Goal: Task Accomplishment & Management: Use online tool/utility

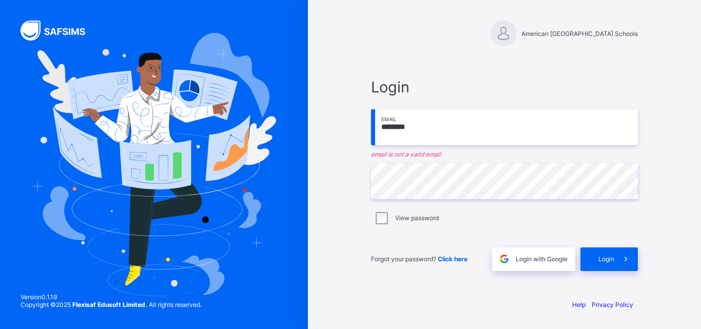
type input "**********"
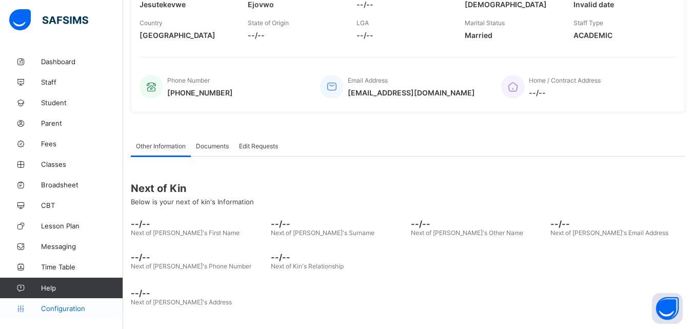
click at [57, 305] on span "Configuration" at bounding box center [82, 308] width 82 height 8
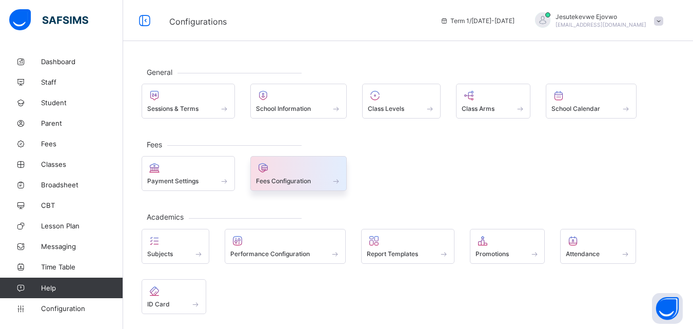
click at [299, 176] on div "Fees Configuration" at bounding box center [299, 180] width 86 height 9
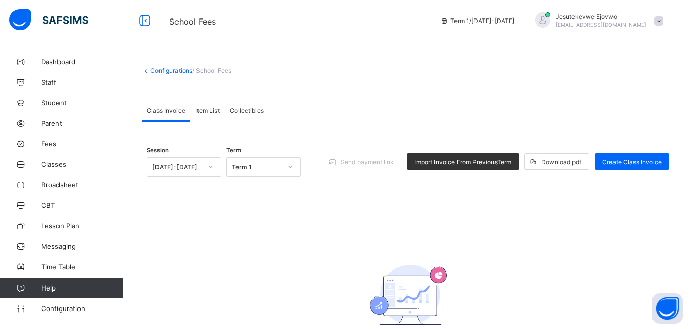
click at [200, 112] on span "Item List" at bounding box center [207, 111] width 24 height 8
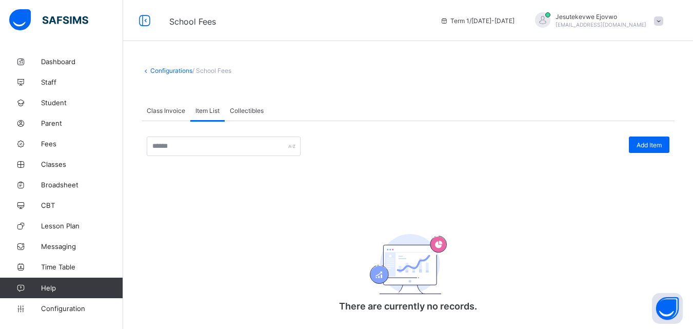
click at [172, 108] on span "Class Invoice" at bounding box center [166, 111] width 38 height 8
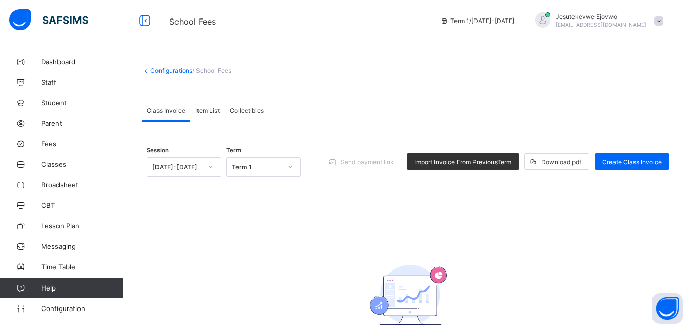
click at [246, 108] on span "Collectibles" at bounding box center [247, 111] width 34 height 8
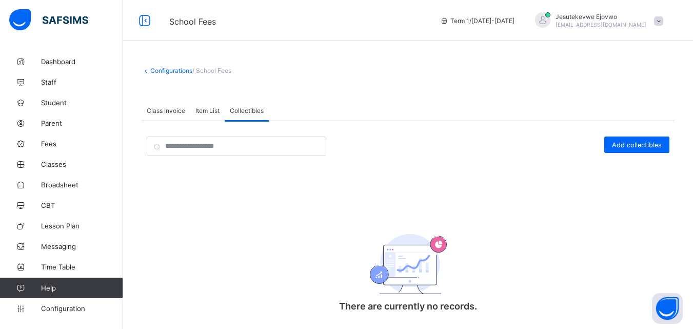
click at [202, 107] on span "Item List" at bounding box center [207, 111] width 24 height 8
click at [239, 110] on span "Collectibles" at bounding box center [247, 111] width 34 height 8
click at [178, 113] on span "Class Invoice" at bounding box center [166, 111] width 38 height 8
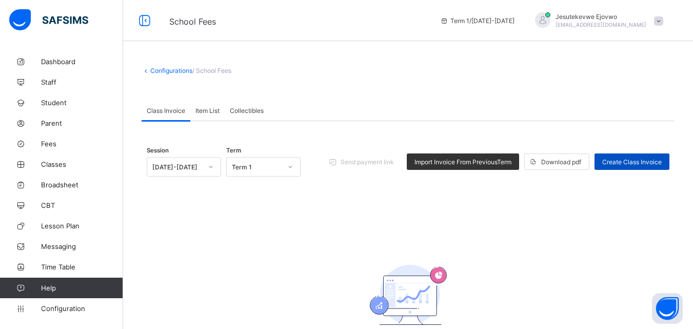
click at [645, 160] on span "Create Class Invoice" at bounding box center [631, 162] width 59 height 8
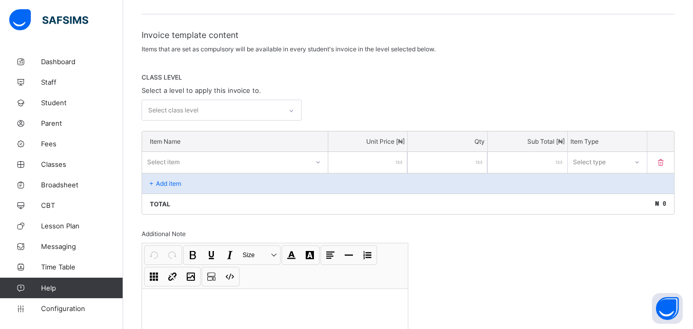
scroll to position [154, 0]
click at [294, 109] on icon at bounding box center [291, 110] width 6 height 10
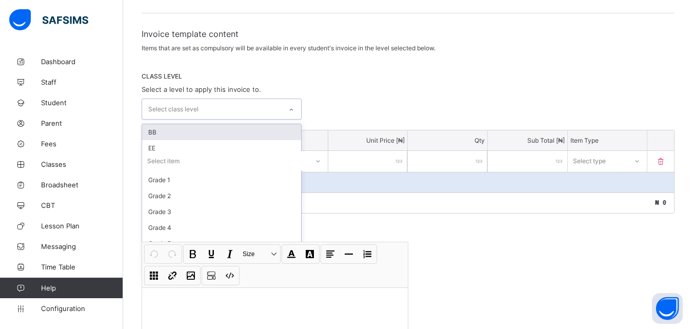
click at [245, 131] on div "BB" at bounding box center [221, 132] width 159 height 16
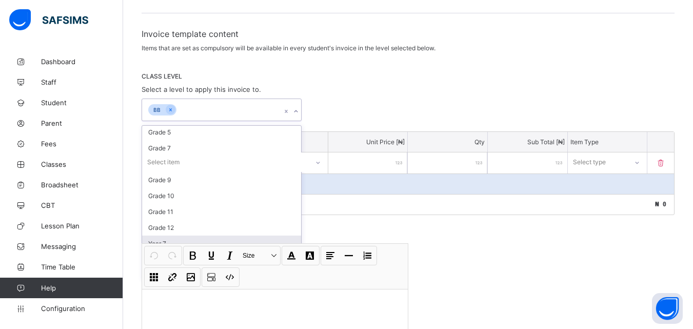
scroll to position [0, 0]
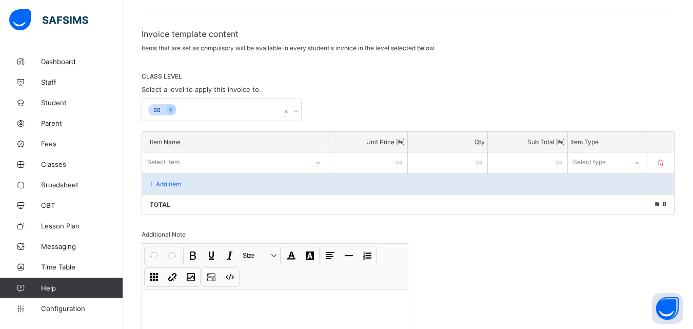
click at [370, 96] on div "CLASS LEVEL Select a level to apply this invoice to. BB" at bounding box center [408, 96] width 533 height 49
click at [157, 182] on p "Add item" at bounding box center [168, 184] width 25 height 8
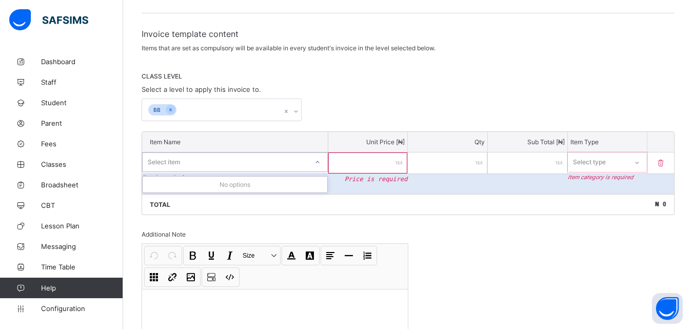
click at [256, 163] on div "Select item" at bounding box center [225, 162] width 165 height 14
click at [489, 213] on div "Total ₦ 0" at bounding box center [408, 204] width 532 height 21
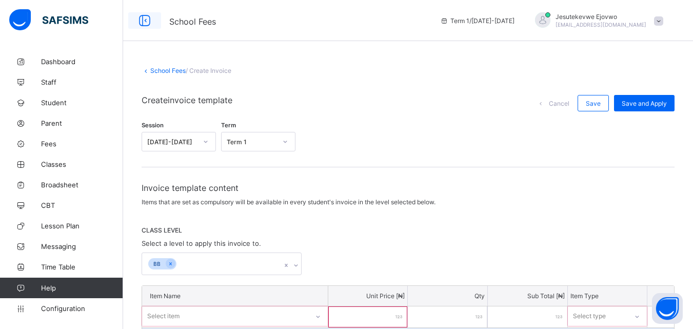
click at [144, 18] on icon at bounding box center [144, 20] width 17 height 15
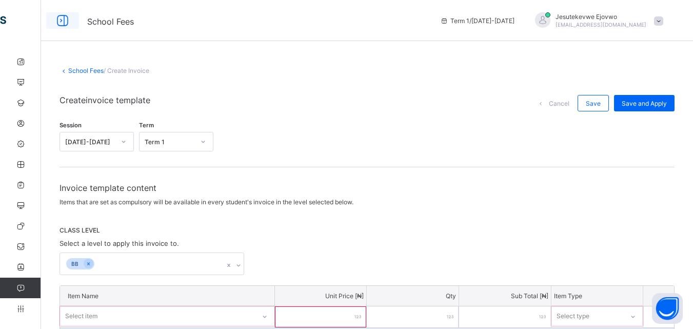
click at [60, 18] on icon at bounding box center [62, 20] width 17 height 15
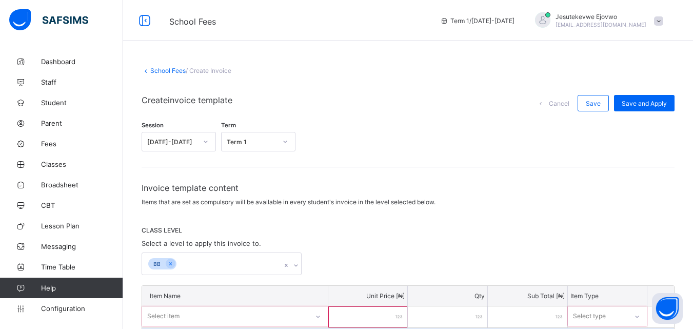
click at [151, 73] on link "School Fees" at bounding box center [167, 71] width 35 height 8
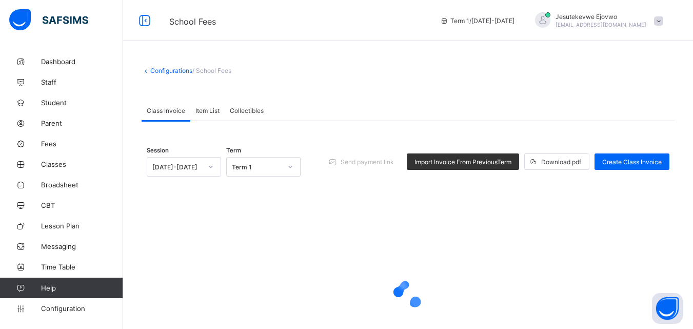
click at [163, 68] on link "Configurations" at bounding box center [171, 71] width 42 height 8
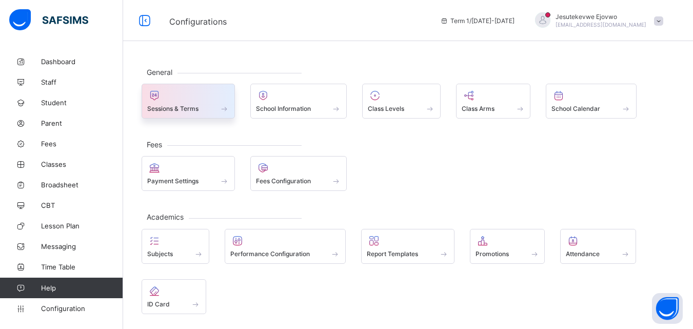
click at [188, 105] on span "Sessions & Terms" at bounding box center [172, 109] width 51 height 8
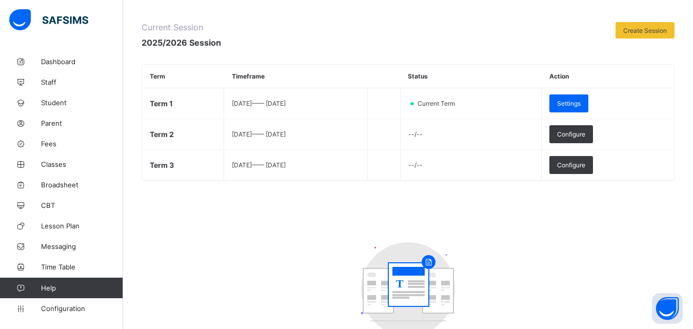
scroll to position [112, 0]
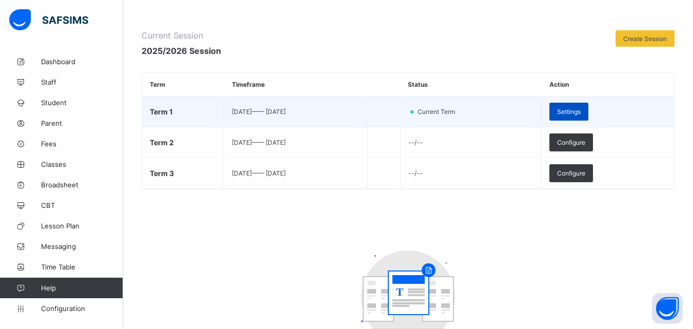
click at [588, 115] on div "Settings" at bounding box center [568, 112] width 39 height 18
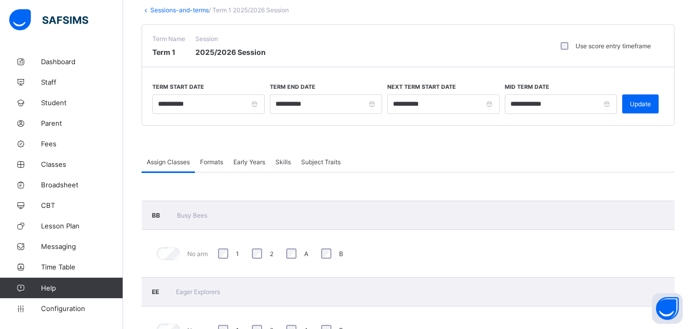
scroll to position [9, 0]
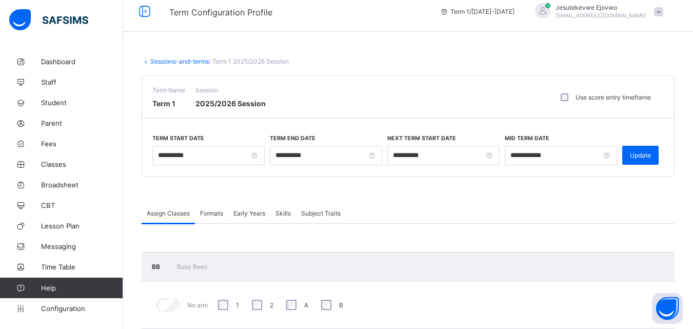
click at [211, 214] on span "Formats" at bounding box center [211, 213] width 23 height 8
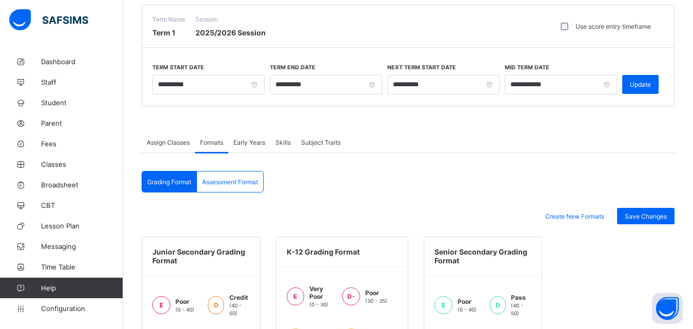
scroll to position [61, 0]
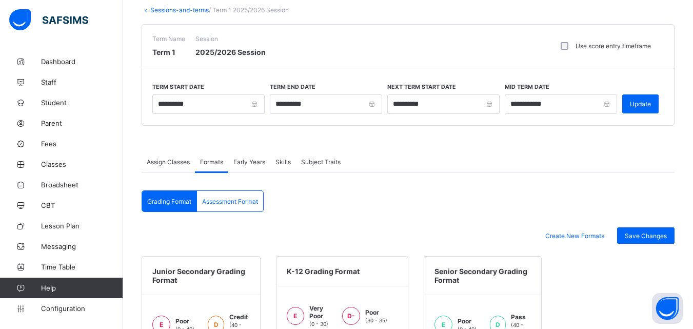
click at [248, 164] on span "Early Years" at bounding box center [249, 162] width 32 height 8
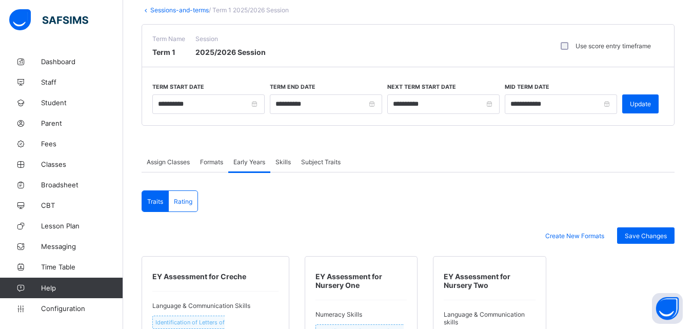
click at [283, 162] on span "Skills" at bounding box center [282, 162] width 15 height 8
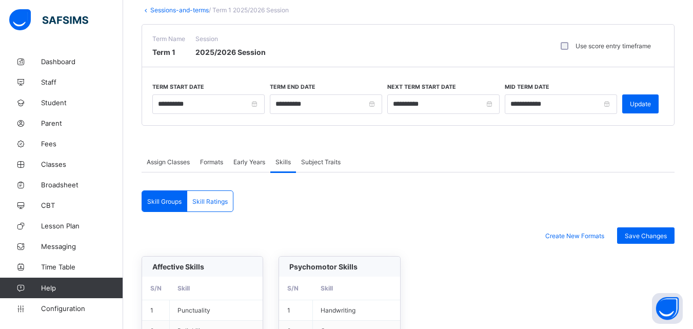
click at [308, 160] on span "Subject Traits" at bounding box center [320, 162] width 39 height 8
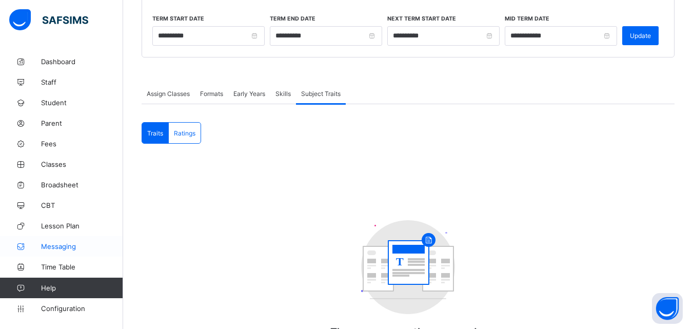
scroll to position [128, 0]
click at [58, 158] on link "Classes" at bounding box center [61, 164] width 123 height 21
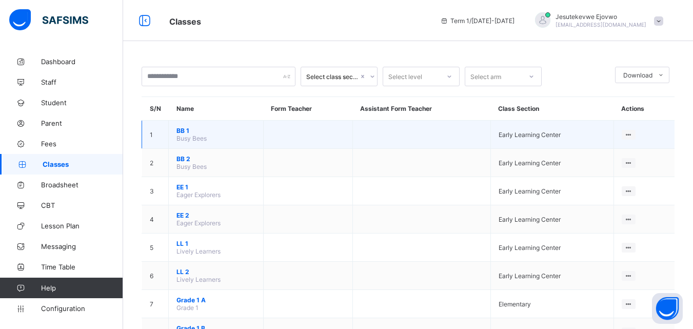
click at [338, 136] on td at bounding box center [307, 135] width 89 height 28
click at [609, 174] on div "Assign form Teacher" at bounding box center [601, 173] width 58 height 10
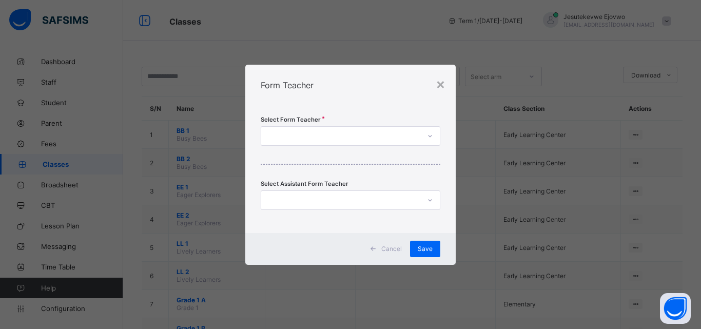
click at [377, 134] on div at bounding box center [340, 136] width 159 height 14
click at [393, 136] on div at bounding box center [340, 136] width 159 height 14
click at [438, 86] on div "×" at bounding box center [440, 83] width 10 height 17
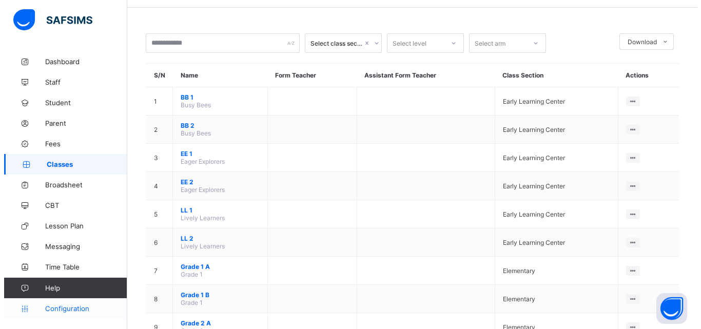
scroll to position [51, 0]
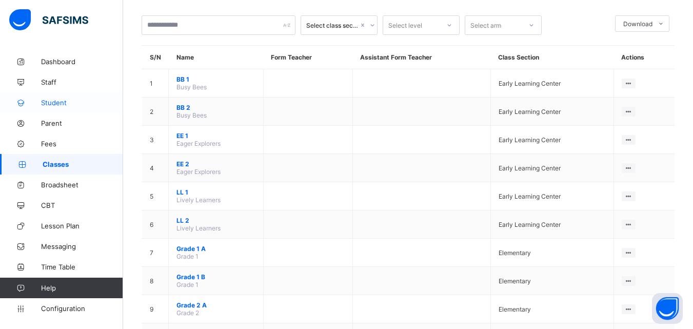
click at [58, 104] on span "Student" at bounding box center [82, 102] width 82 height 8
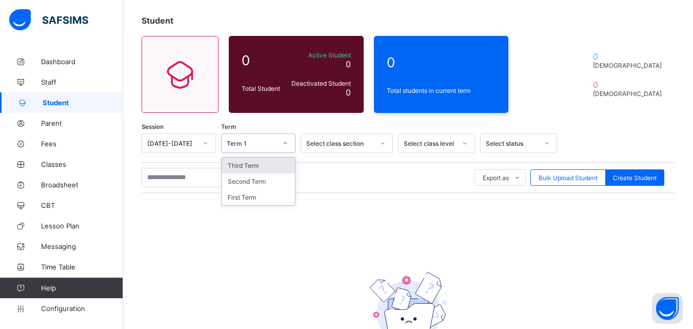
click at [247, 143] on div "Term 1" at bounding box center [252, 143] width 50 height 8
click at [310, 142] on div "Select class section" at bounding box center [340, 143] width 68 height 8
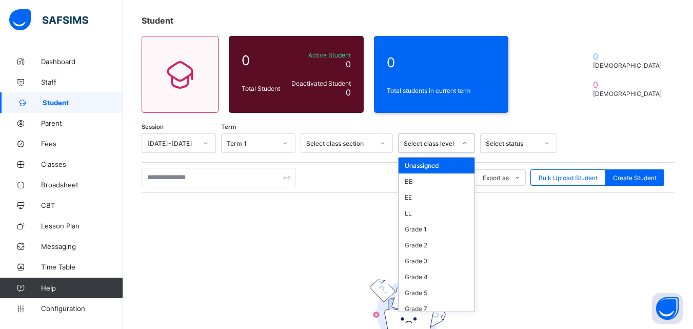
click at [430, 149] on div "Select class level" at bounding box center [426, 143] width 56 height 14
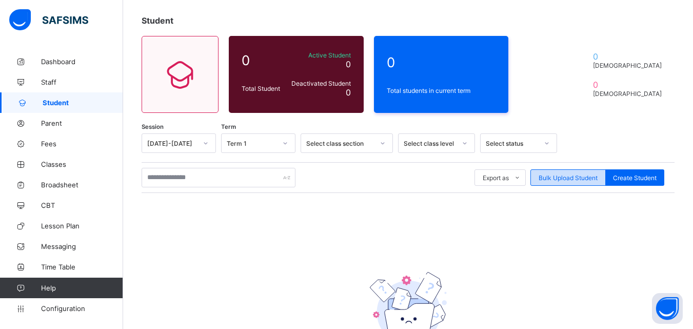
click at [584, 178] on span "Bulk Upload Student" at bounding box center [567, 178] width 59 height 8
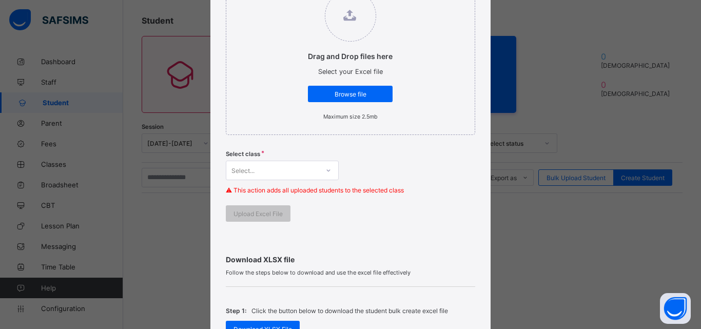
scroll to position [168, 0]
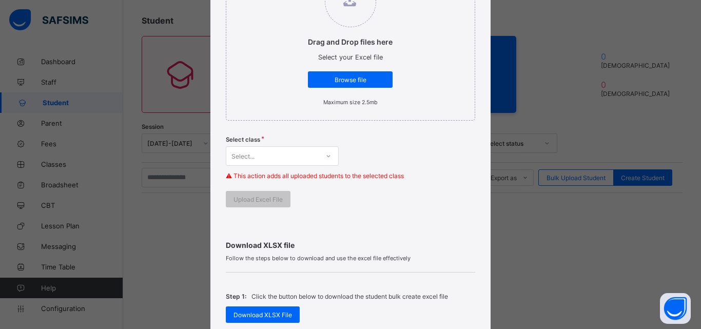
click at [327, 168] on div "Select class Select... ⚠ This action adds all uploaded students to the selected…" at bounding box center [350, 161] width 249 height 60
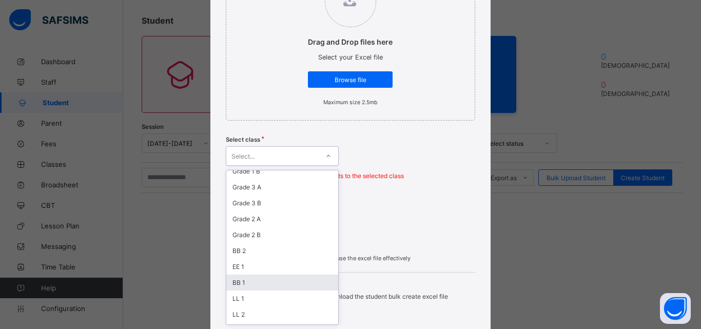
scroll to position [148, 0]
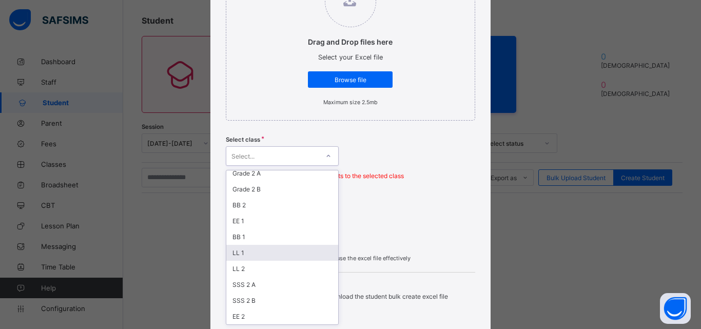
click at [163, 247] on div "Bulk Upload Student Upload XLSX File Select your XLSX file from your computer t…" at bounding box center [350, 164] width 701 height 329
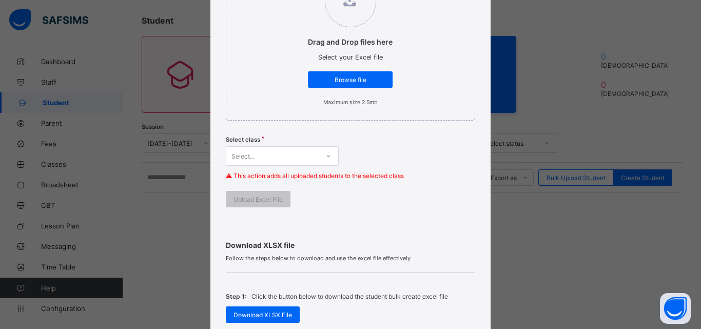
click at [116, 260] on div "Bulk Upload Student Upload XLSX File Select your XLSX file from your computer t…" at bounding box center [350, 164] width 701 height 329
click at [52, 307] on div "Bulk Upload Student Upload XLSX File Select your XLSX file from your computer t…" at bounding box center [350, 164] width 701 height 329
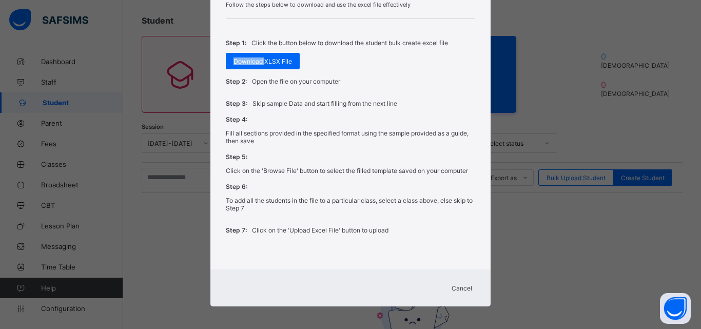
scroll to position [425, 0]
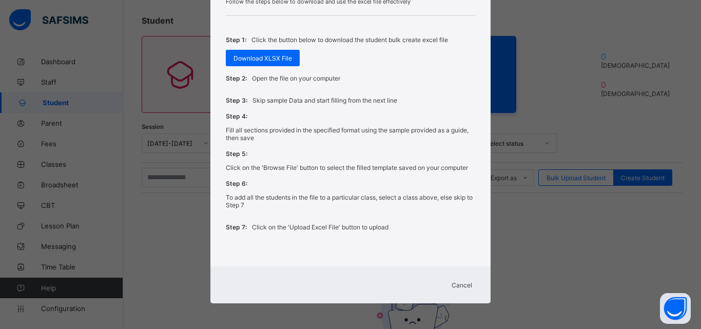
click at [463, 280] on div "Cancel" at bounding box center [461, 284] width 37 height 16
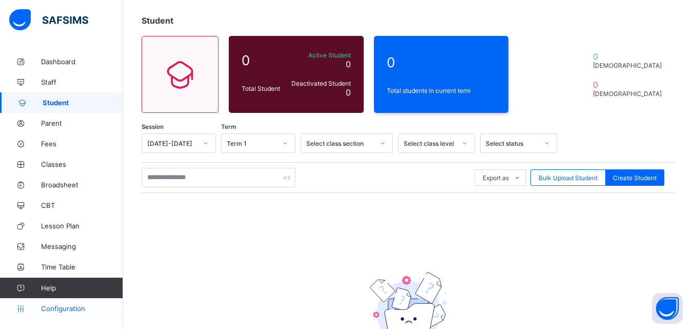
click at [46, 310] on span "Configuration" at bounding box center [82, 308] width 82 height 8
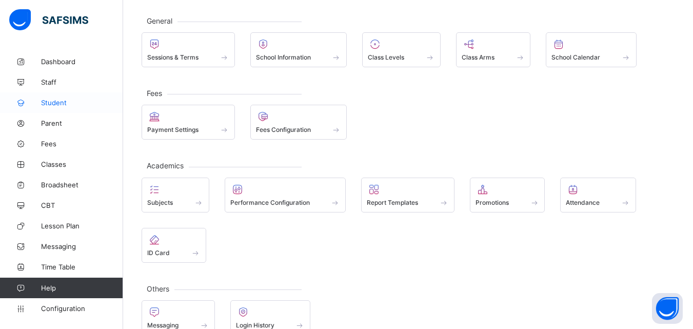
click at [57, 105] on span "Student" at bounding box center [82, 102] width 82 height 8
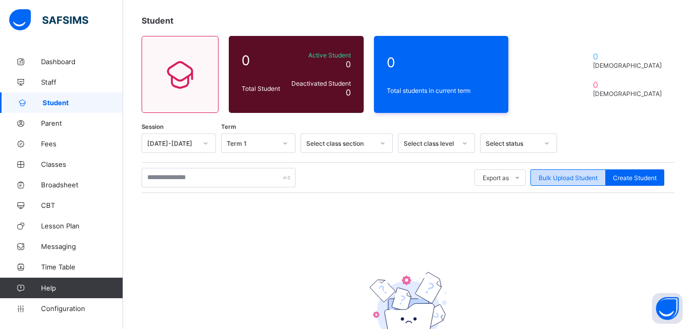
click at [569, 177] on span "Bulk Upload Student" at bounding box center [567, 178] width 59 height 8
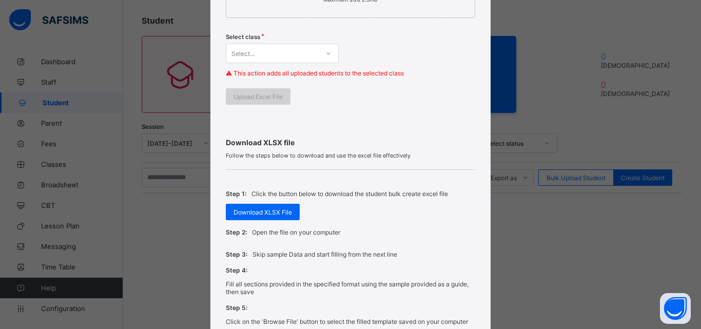
scroll to position [219, 0]
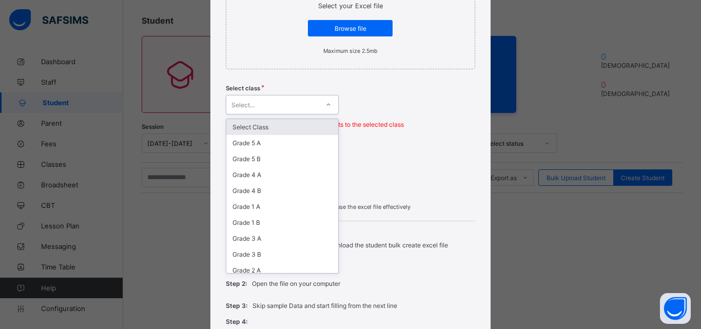
click at [299, 103] on div "Select..." at bounding box center [272, 104] width 92 height 14
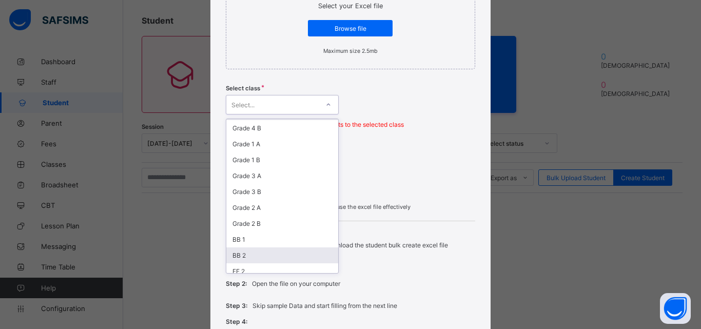
scroll to position [148, 0]
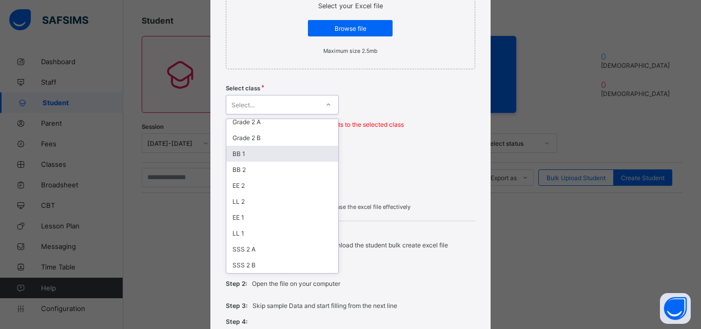
click at [242, 146] on div "BB 1" at bounding box center [282, 154] width 112 height 16
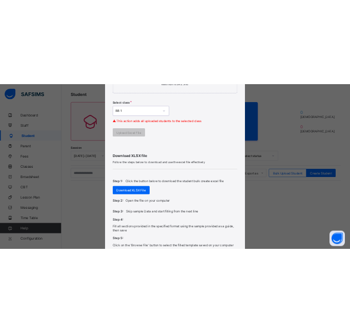
scroll to position [322, 0]
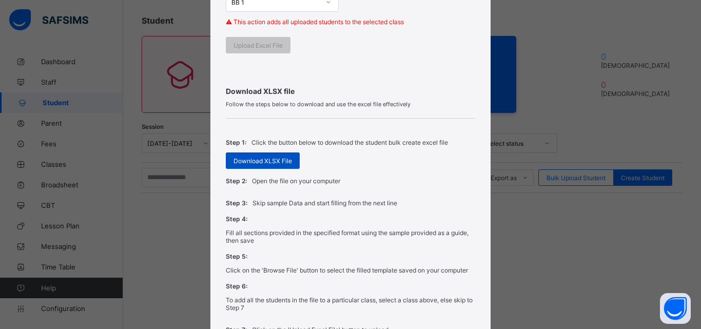
click at [251, 158] on span "Download XLSX File" at bounding box center [262, 161] width 58 height 8
